Goal: Task Accomplishment & Management: Use online tool/utility

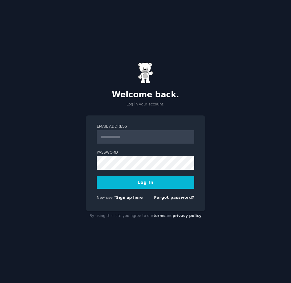
click at [228, 165] on div "Welcome back. Log in your account. Email Address Password Log In New user? Sign…" at bounding box center [145, 141] width 291 height 283
click at [128, 196] on link "Sign up here" at bounding box center [129, 197] width 27 height 4
type input "**********"
click at [80, 157] on div "**********" at bounding box center [145, 141] width 291 height 283
click at [97, 176] on button "Log In" at bounding box center [146, 182] width 98 height 13
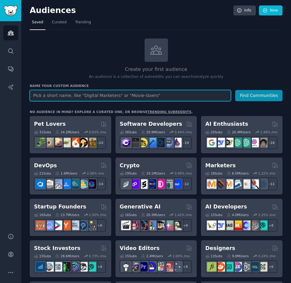
click at [70, 92] on input "text" at bounding box center [130, 95] width 201 height 11
type input "premium gaming mice"
click at [235, 90] on button "Find Communities" at bounding box center [258, 95] width 47 height 11
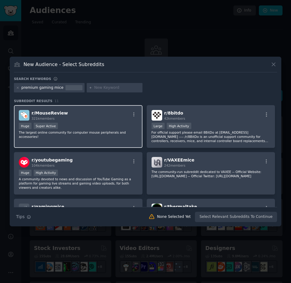
click at [117, 120] on div "r/ MouseReview 321k members" at bounding box center [78, 115] width 119 height 11
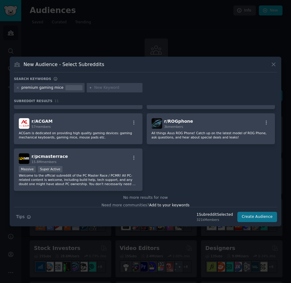
scroll to position [168, 0]
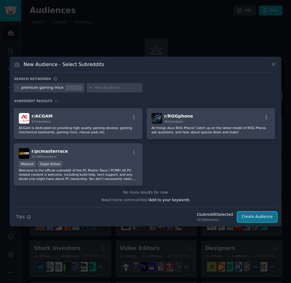
click at [263, 216] on button "Create Audience" at bounding box center [257, 217] width 40 height 10
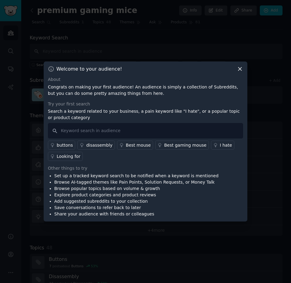
click at [242, 69] on icon at bounding box center [240, 69] width 6 height 6
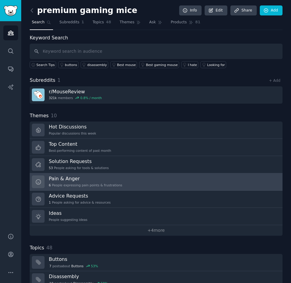
click at [109, 182] on div "Pain & Anger 6 People expressing pain points & frustrations" at bounding box center [85, 181] width 73 height 13
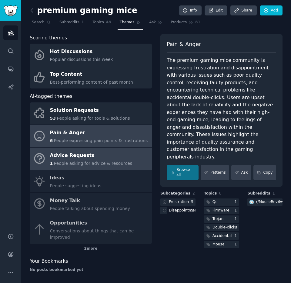
click at [135, 167] on link "Advice Requests 1 People asking for advice & resources" at bounding box center [91, 159] width 122 height 22
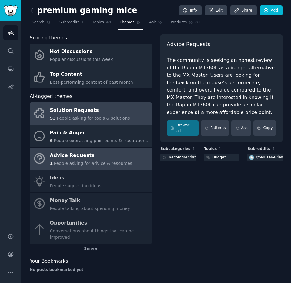
click at [105, 121] on div "53 People asking for tools & solutions" at bounding box center [90, 118] width 80 height 6
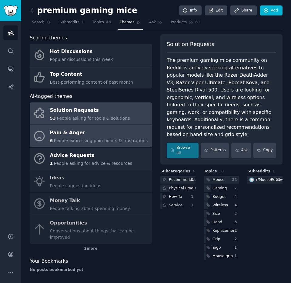
click at [95, 136] on div "Pain & Anger" at bounding box center [99, 133] width 98 height 10
